Goal: Find specific page/section: Find specific page/section

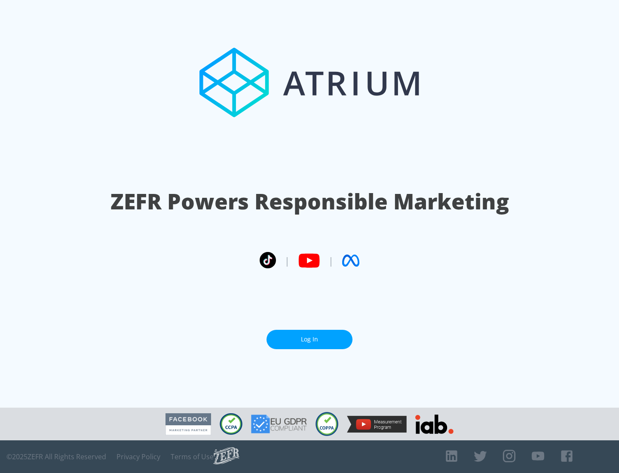
click at [309, 339] on link "Log In" at bounding box center [309, 339] width 86 height 19
